Goal: Browse casually: Explore the website without a specific task or goal

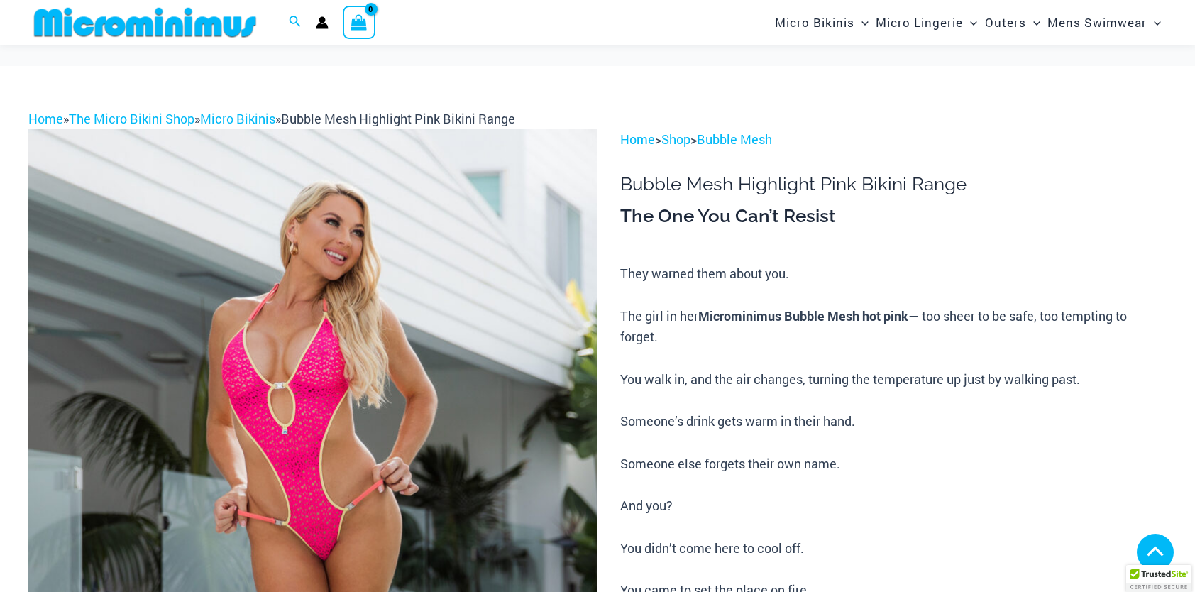
scroll to position [957, 0]
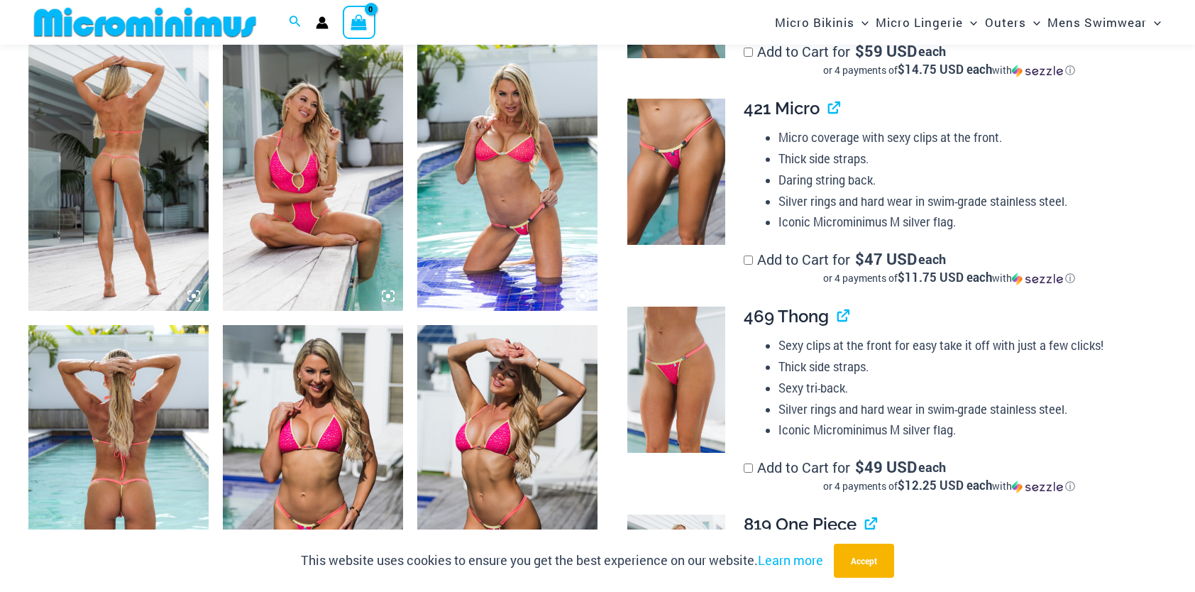
click at [144, 199] on img at bounding box center [118, 175] width 180 height 270
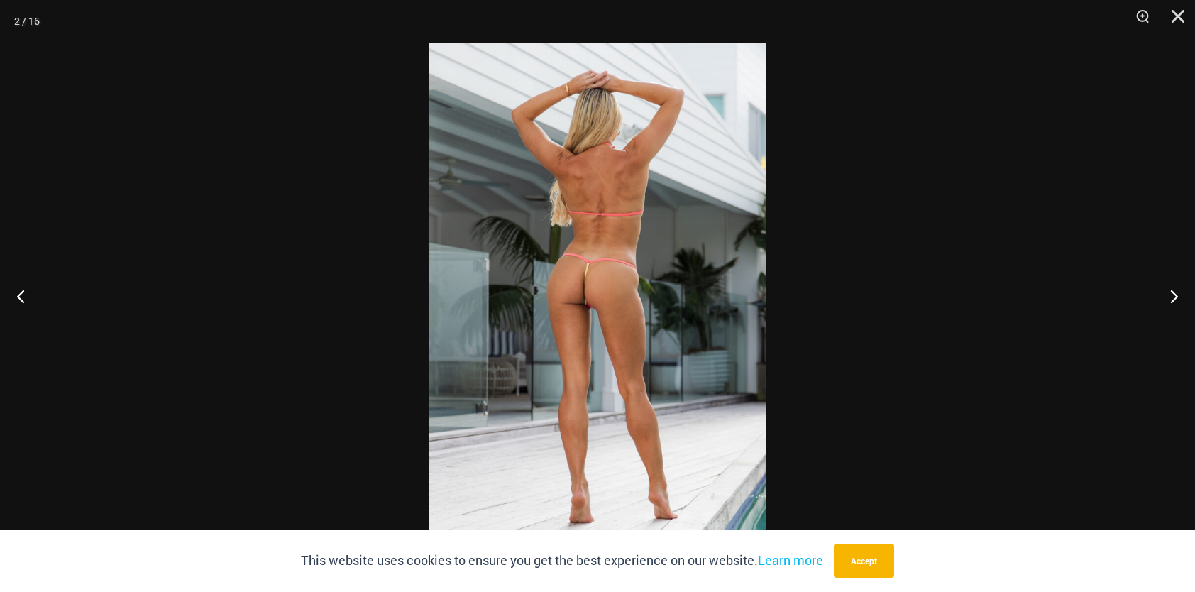
click at [644, 275] on img at bounding box center [598, 296] width 338 height 507
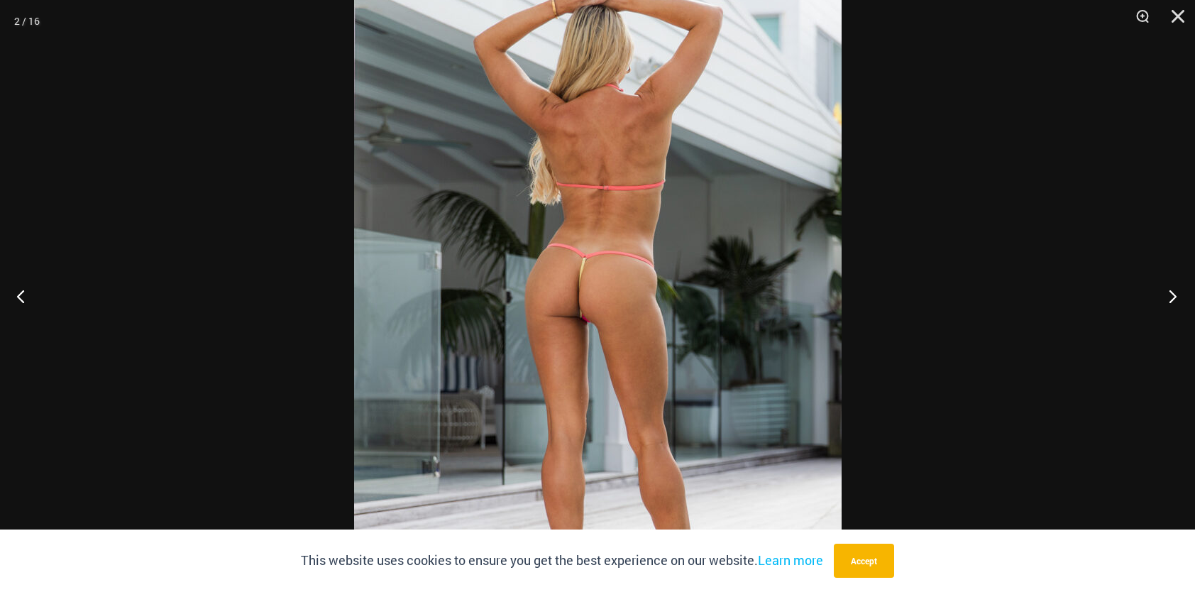
click at [1176, 299] on button "Next" at bounding box center [1168, 295] width 53 height 71
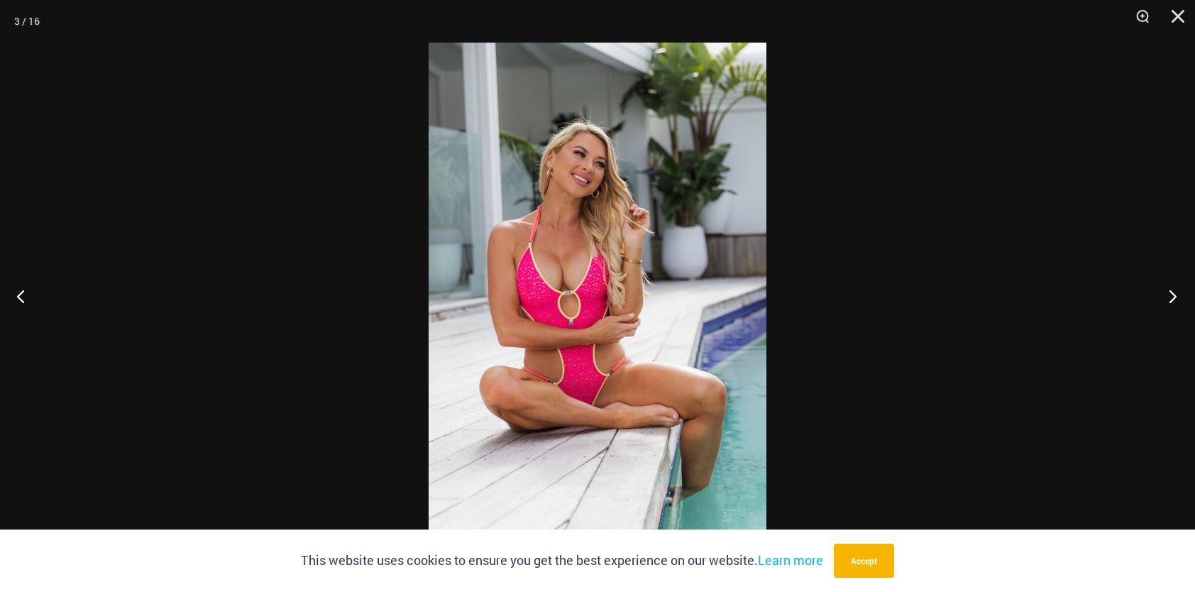
click at [1176, 299] on button "Next" at bounding box center [1168, 295] width 53 height 71
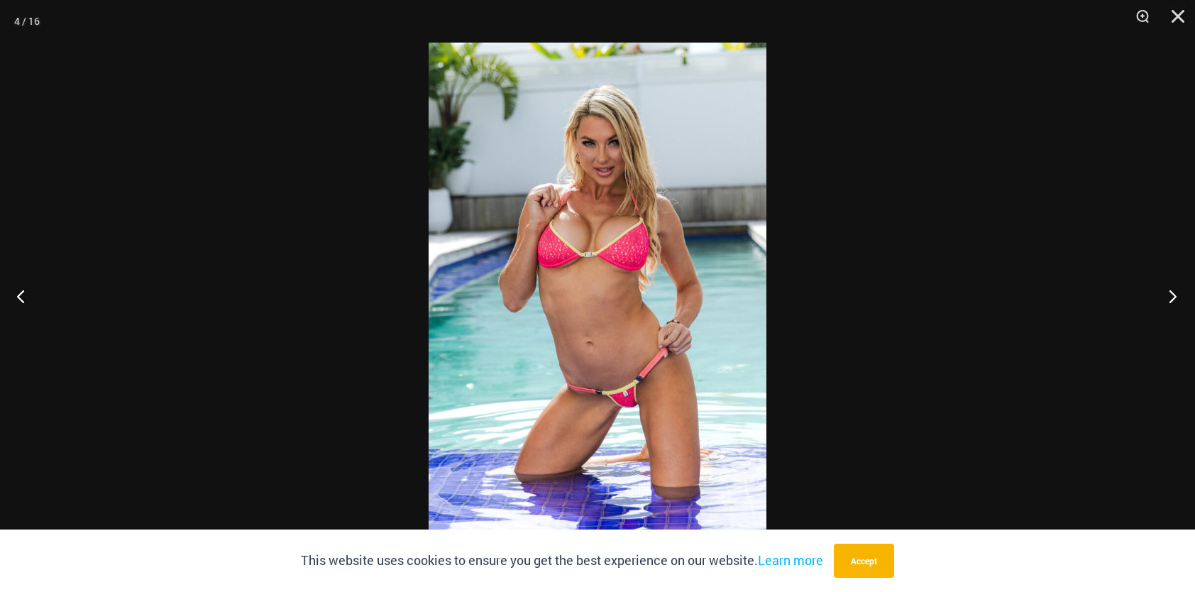
click at [1176, 299] on button "Next" at bounding box center [1168, 295] width 53 height 71
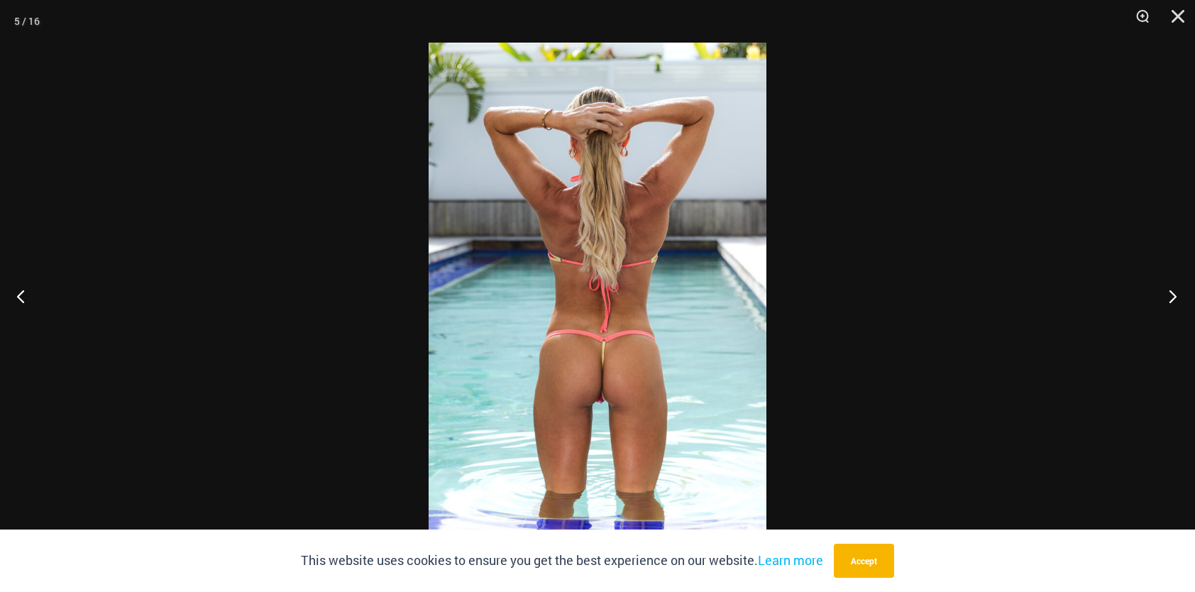
click at [1176, 299] on button "Next" at bounding box center [1168, 295] width 53 height 71
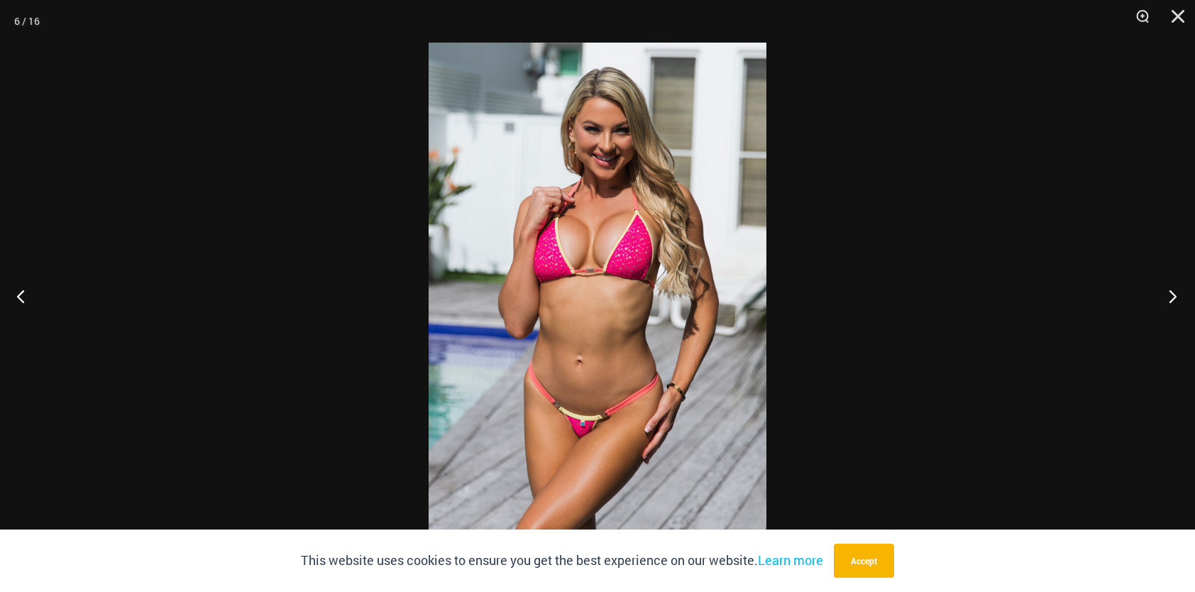
click at [1176, 299] on button "Next" at bounding box center [1168, 295] width 53 height 71
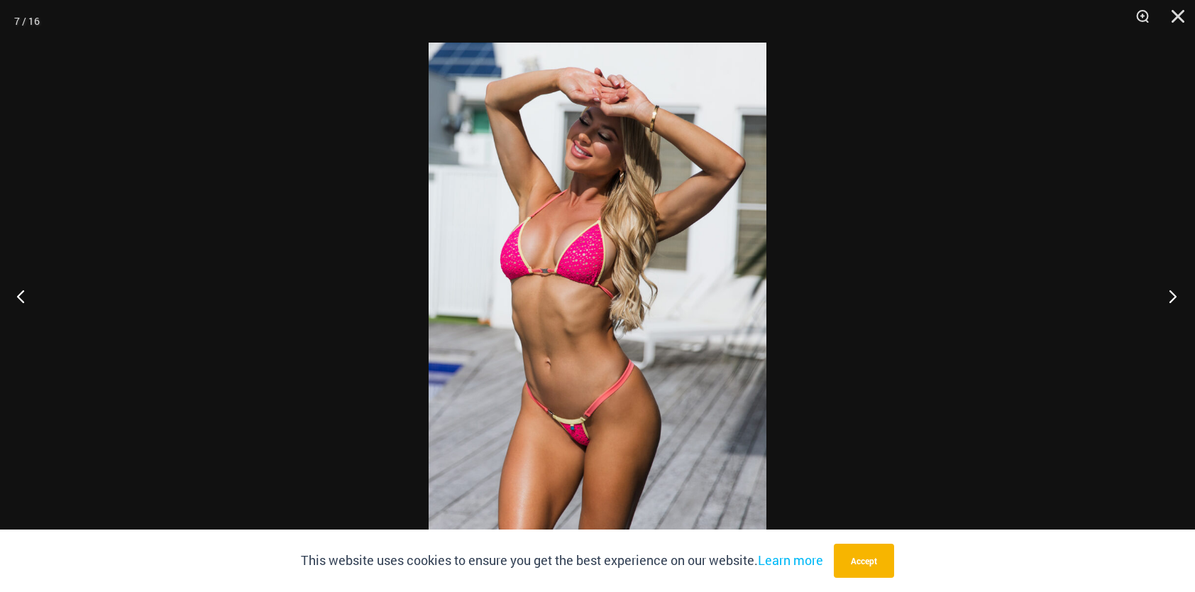
click at [1176, 299] on button "Next" at bounding box center [1168, 295] width 53 height 71
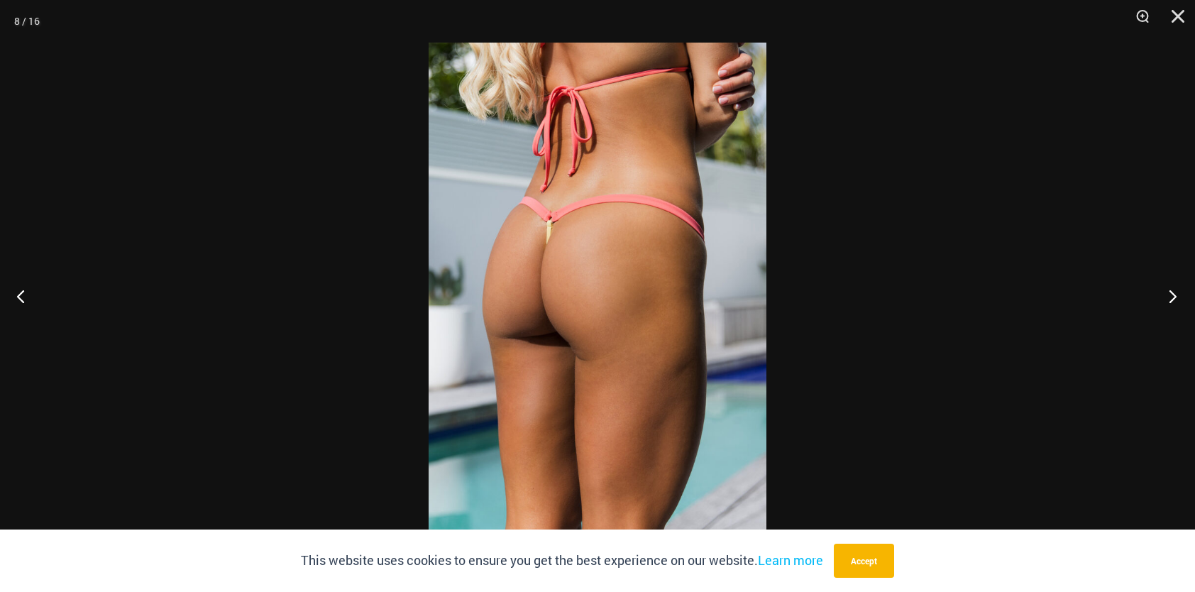
click at [1176, 299] on button "Next" at bounding box center [1168, 295] width 53 height 71
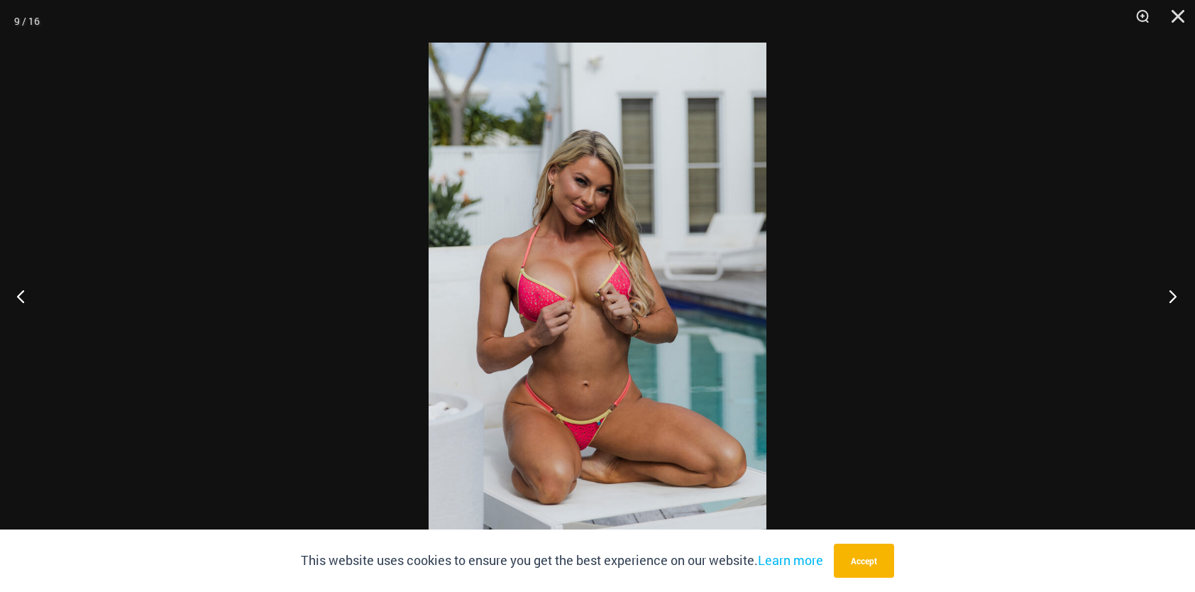
click at [1176, 299] on button "Next" at bounding box center [1168, 295] width 53 height 71
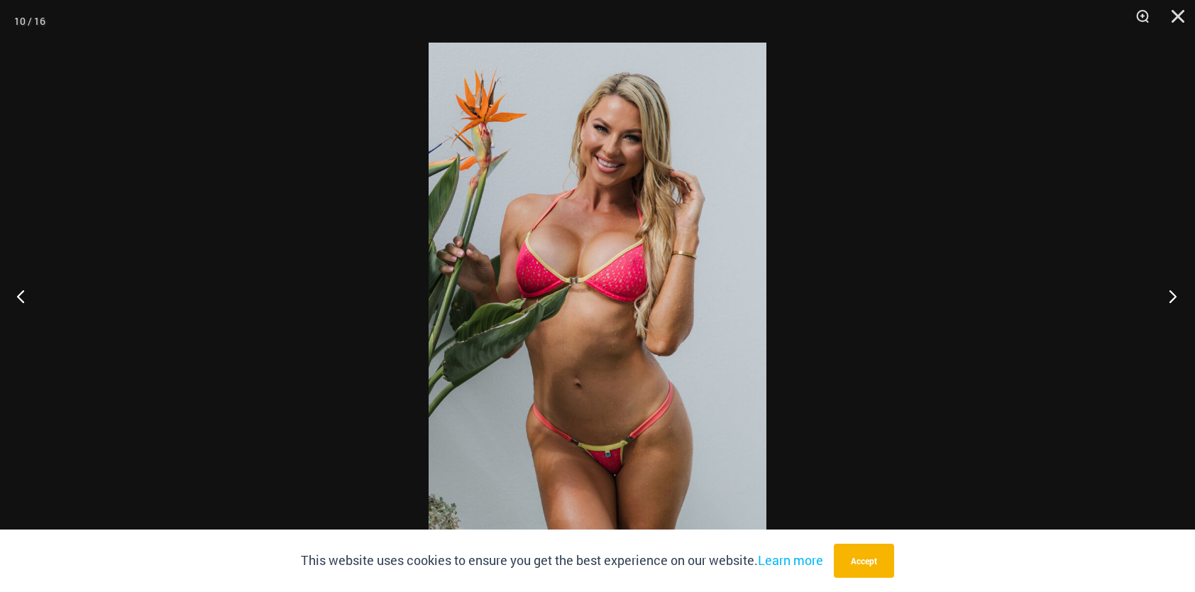
click at [1176, 299] on button "Next" at bounding box center [1168, 295] width 53 height 71
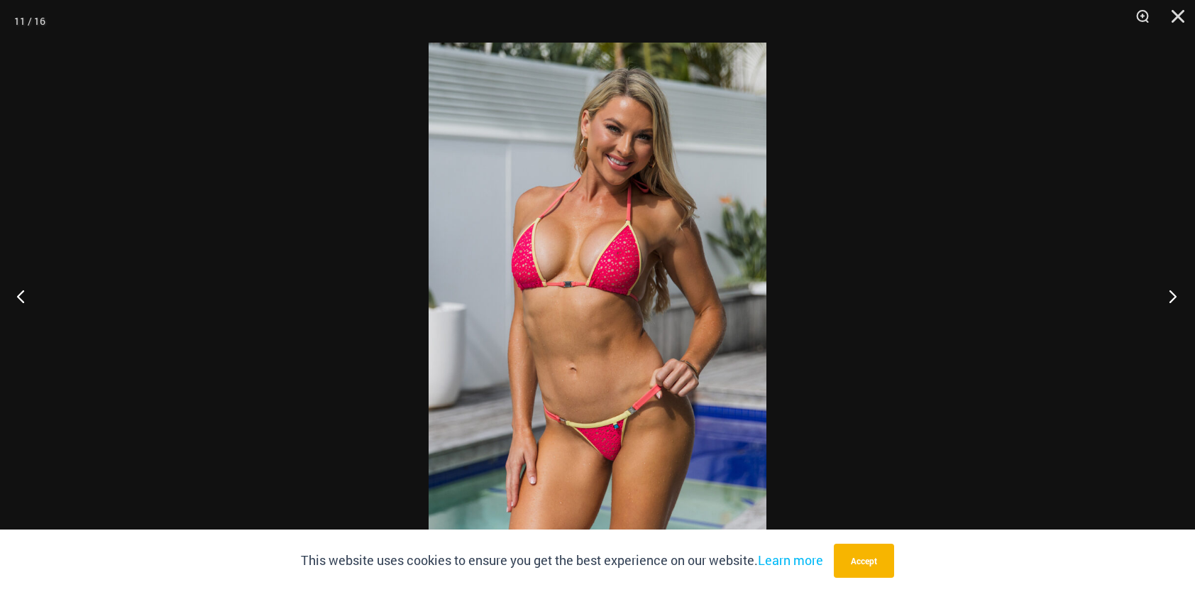
click at [1176, 299] on button "Next" at bounding box center [1168, 295] width 53 height 71
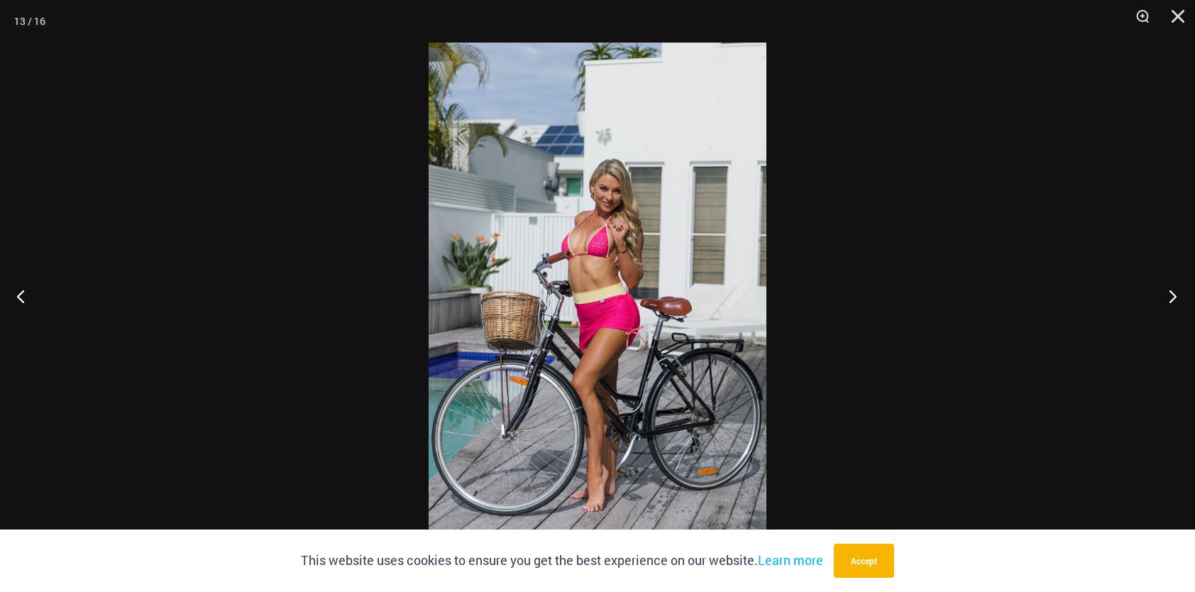
click at [1176, 299] on button "Next" at bounding box center [1168, 295] width 53 height 71
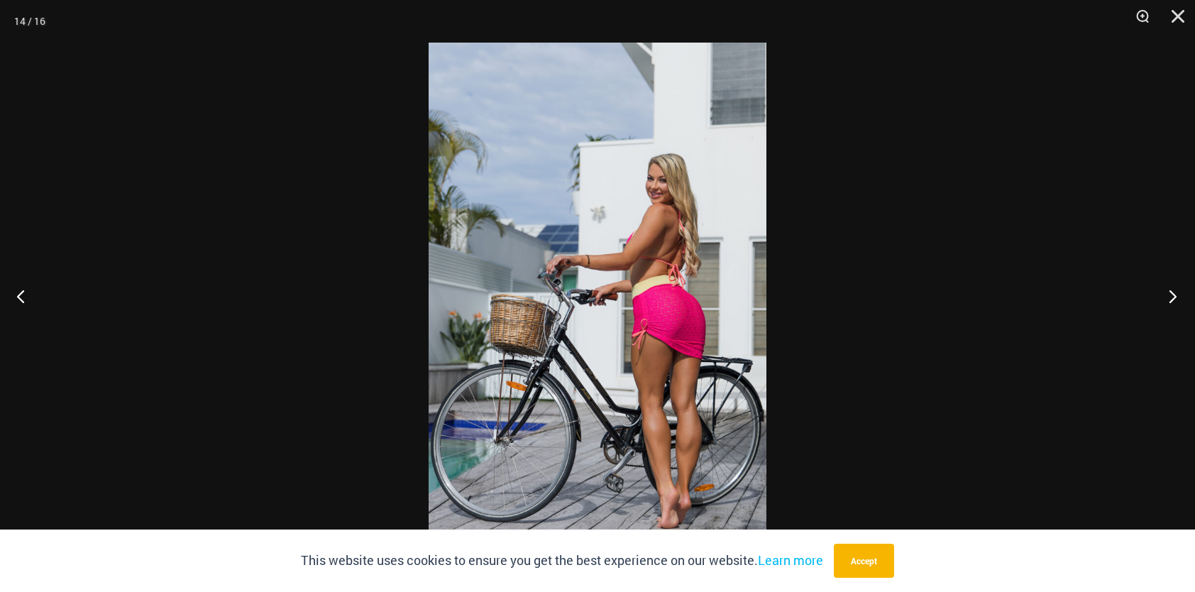
click at [1176, 299] on button "Next" at bounding box center [1168, 295] width 53 height 71
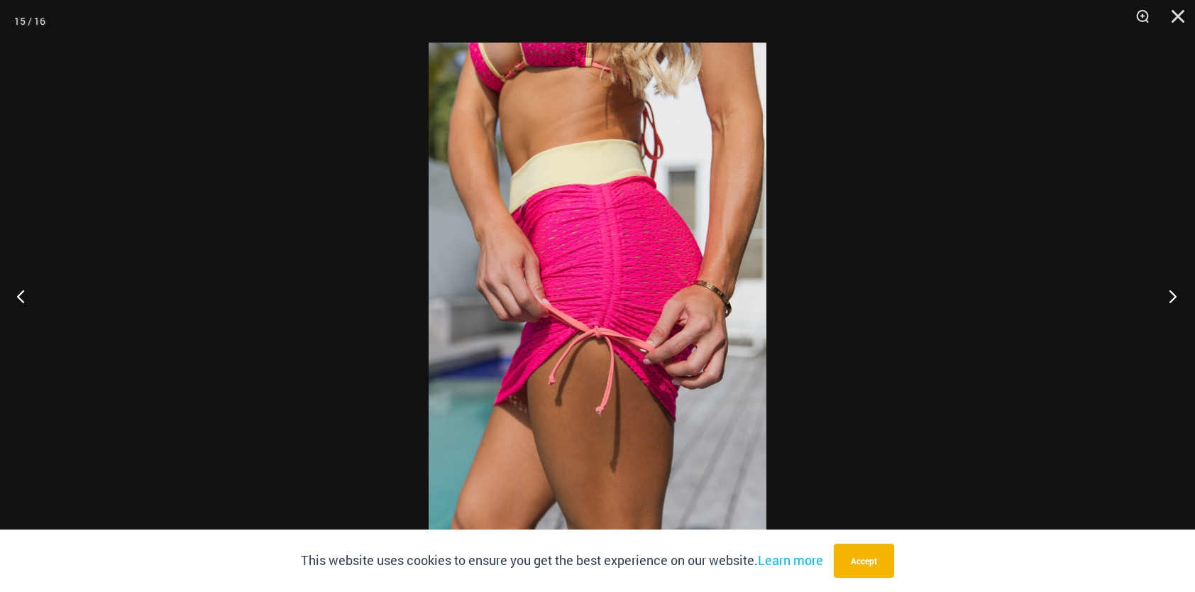
click at [1176, 299] on button "Next" at bounding box center [1168, 295] width 53 height 71
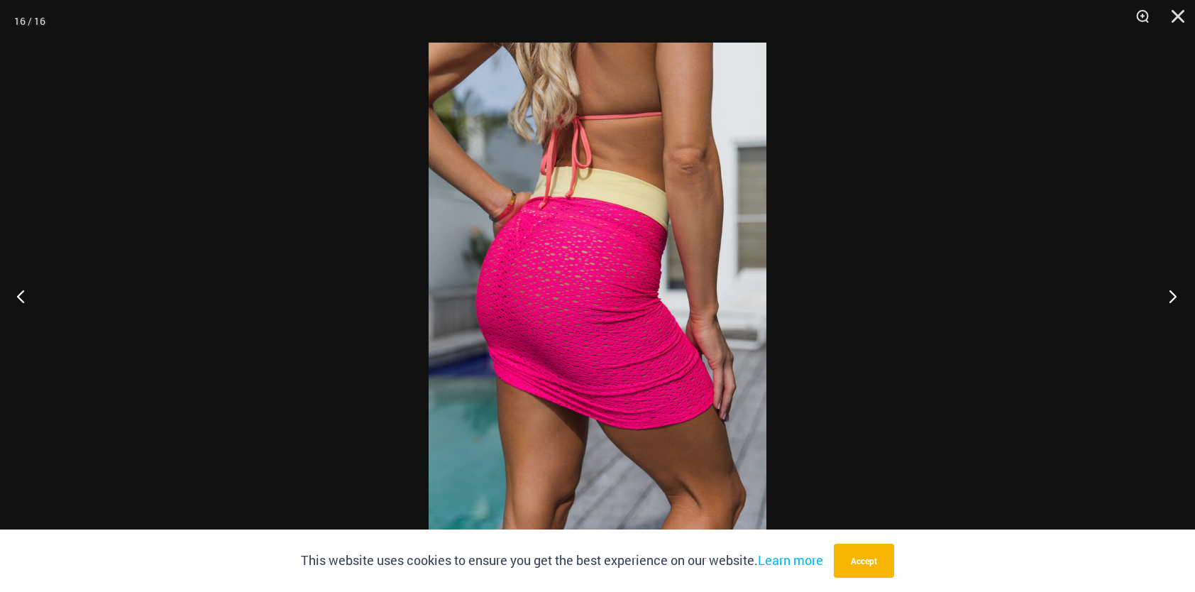
click at [1176, 299] on button "Next" at bounding box center [1168, 295] width 53 height 71
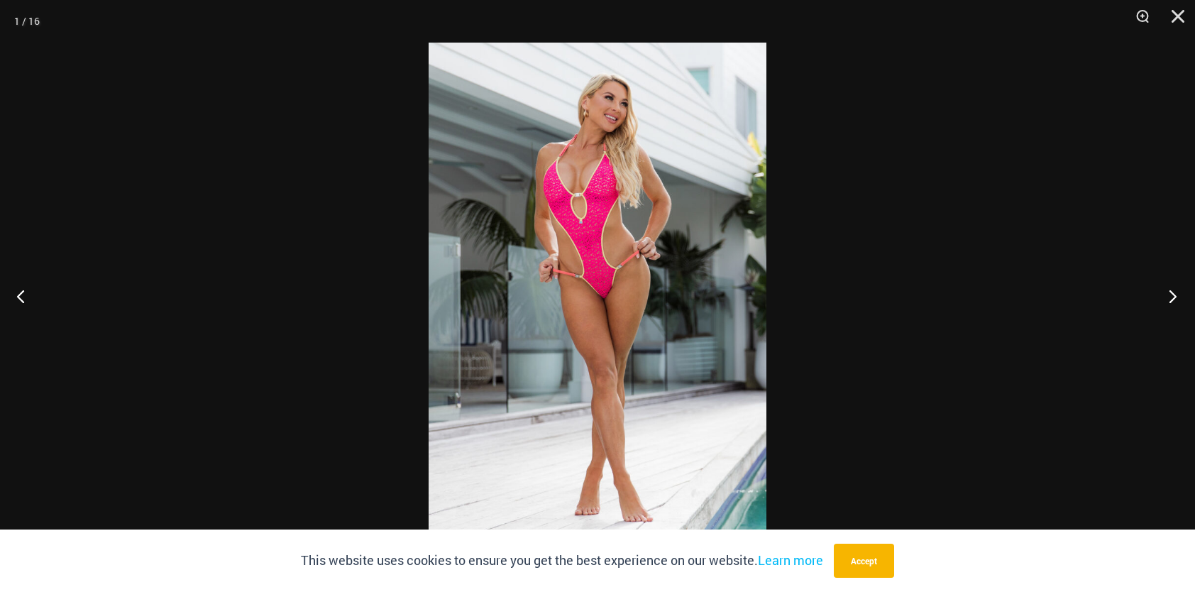
click at [1176, 299] on button "Next" at bounding box center [1168, 295] width 53 height 71
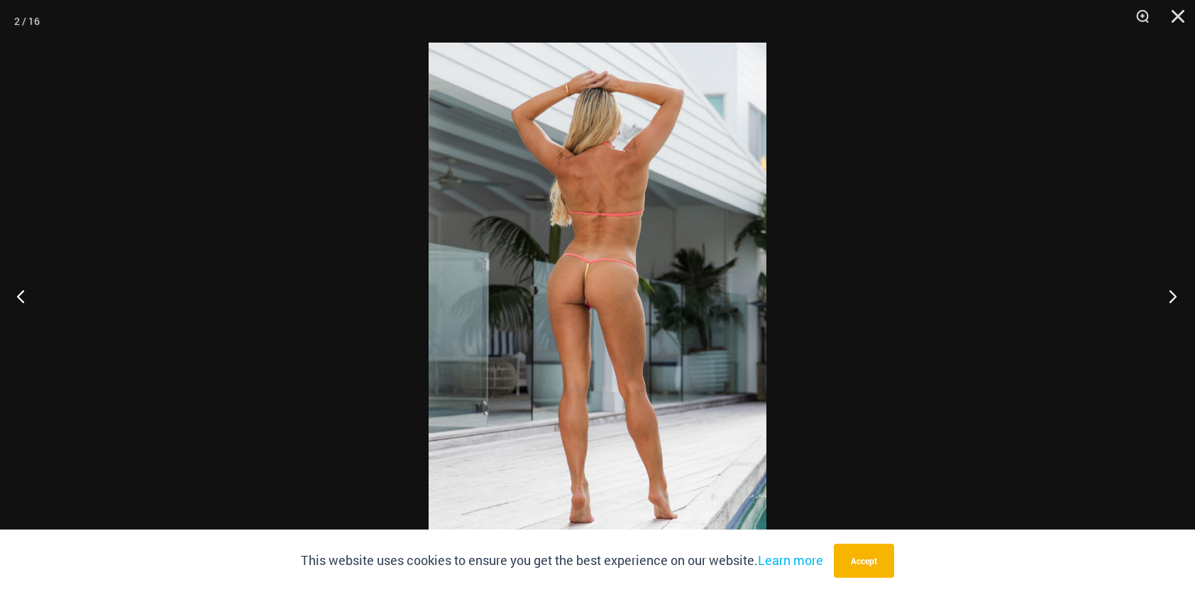
click at [1176, 299] on button "Next" at bounding box center [1168, 295] width 53 height 71
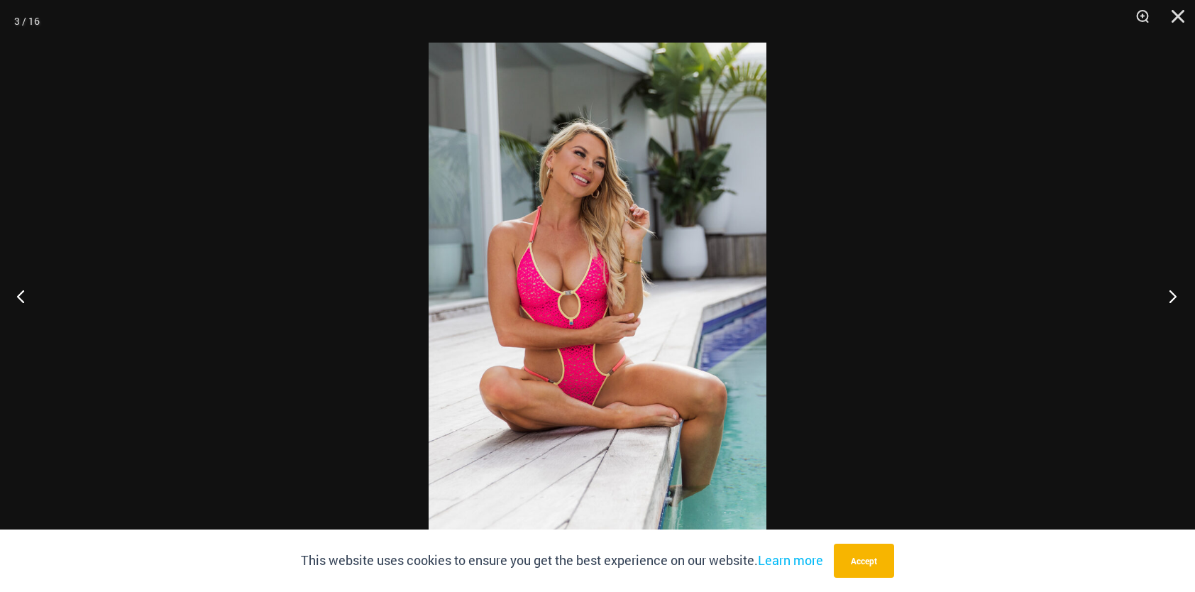
click at [1176, 299] on button "Next" at bounding box center [1168, 295] width 53 height 71
